Goal: Task Accomplishment & Management: Manage account settings

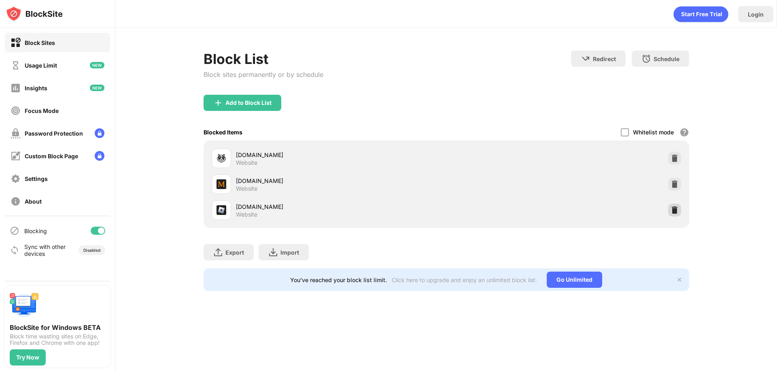
click at [676, 210] on img at bounding box center [674, 210] width 8 height 8
